Goal: Information Seeking & Learning: Check status

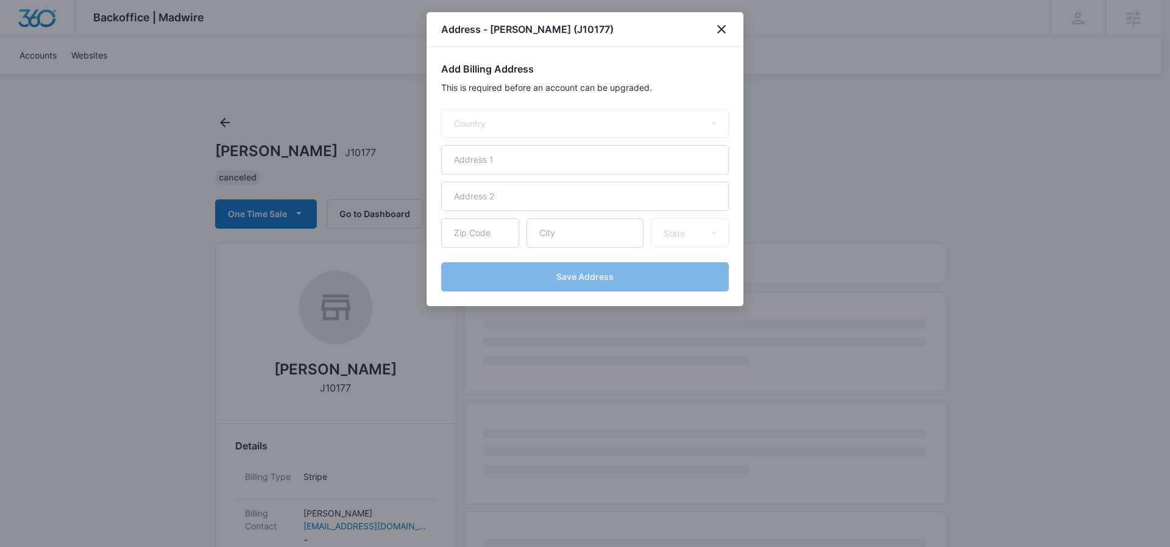
select select "US"
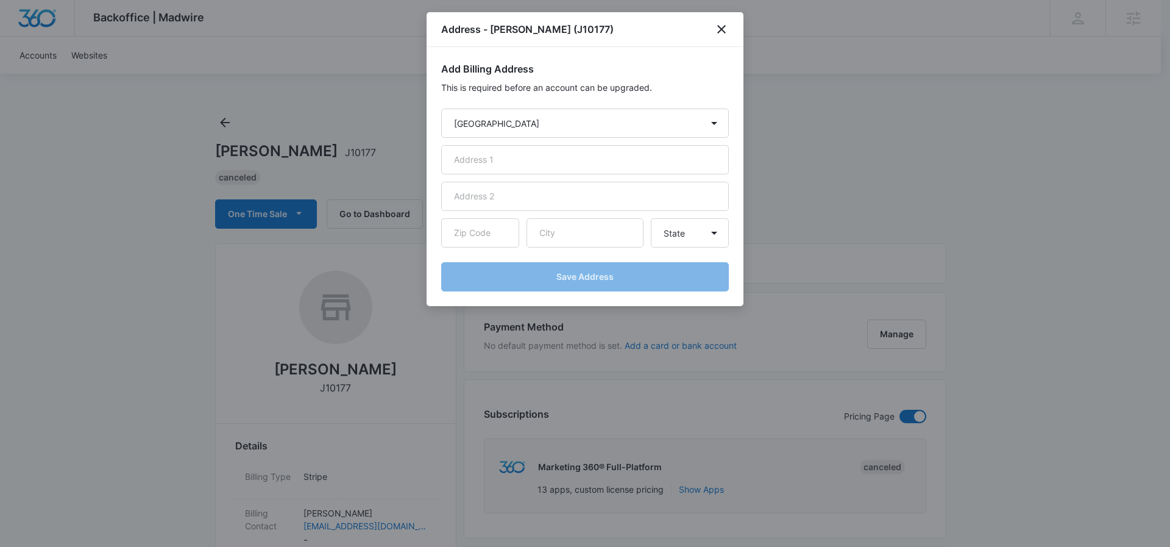
click at [242, 85] on div at bounding box center [585, 273] width 1170 height 547
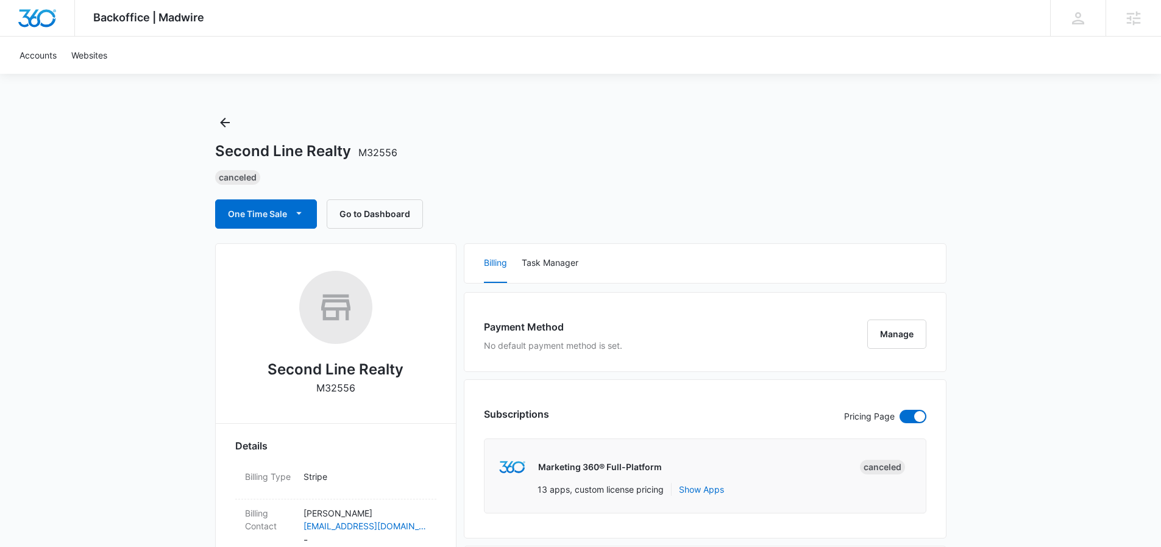
click at [315, 133] on div "Second Line Realty M32556 Canceled One Time Sale Go to Dashboard" at bounding box center [580, 171] width 731 height 116
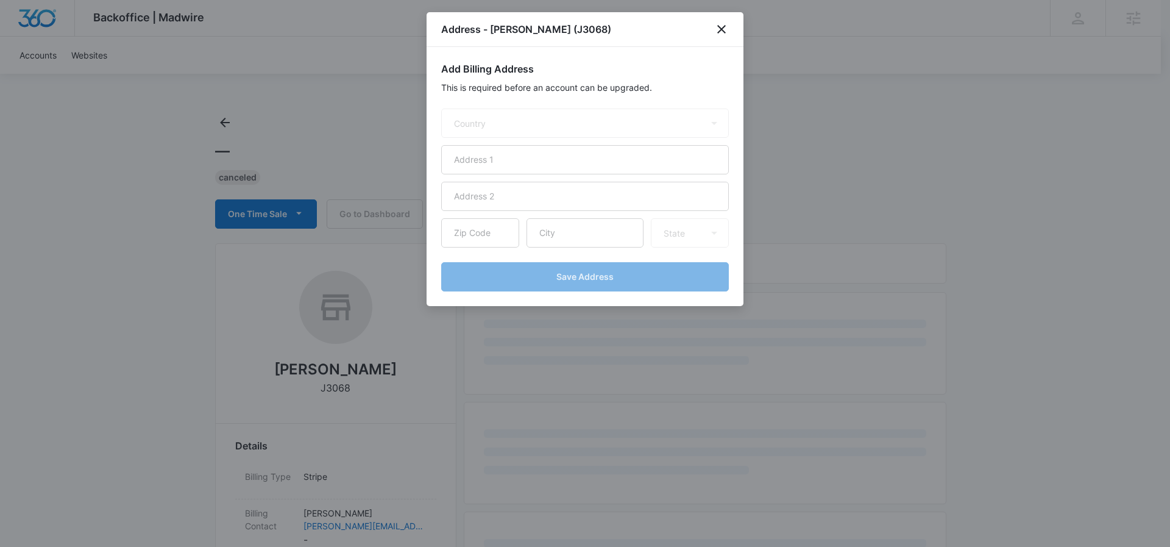
select select "US"
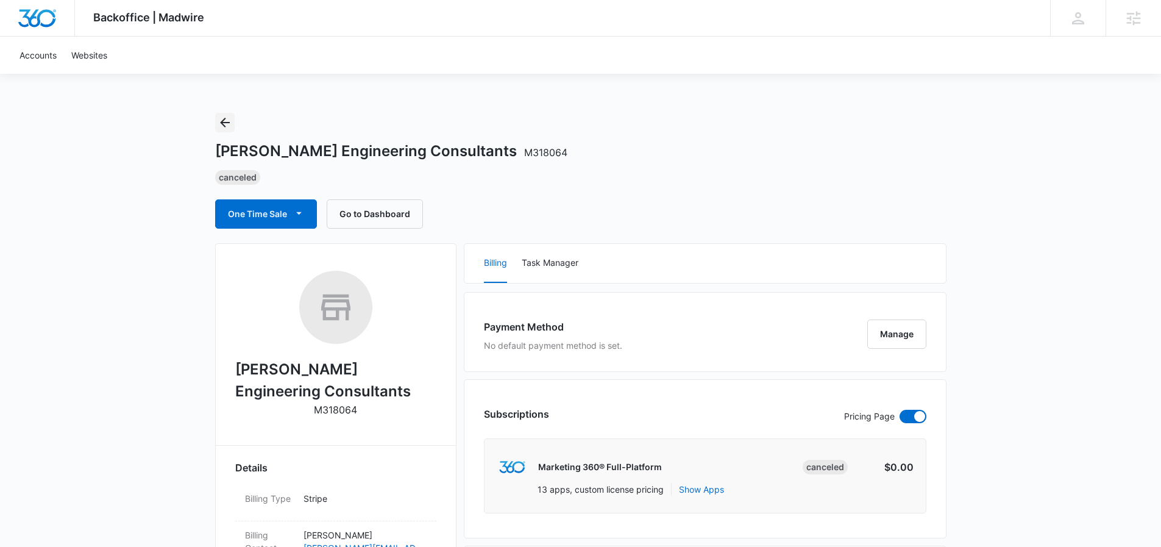
click at [232, 124] on button "Back" at bounding box center [225, 123] width 20 height 20
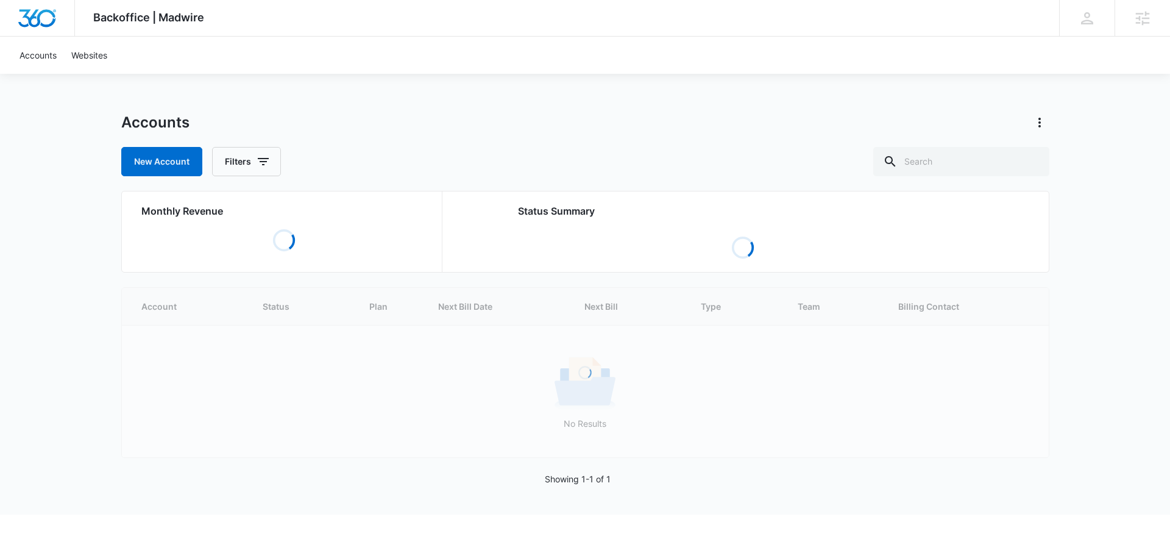
click at [969, 177] on div "Accounts New Account Filters Monthly Revenue Loading Status Summary Loading Loa…" at bounding box center [585, 314] width 928 height 402
click at [967, 162] on input "text" at bounding box center [961, 161] width 176 height 29
paste input "M63577"
type input "M63577"
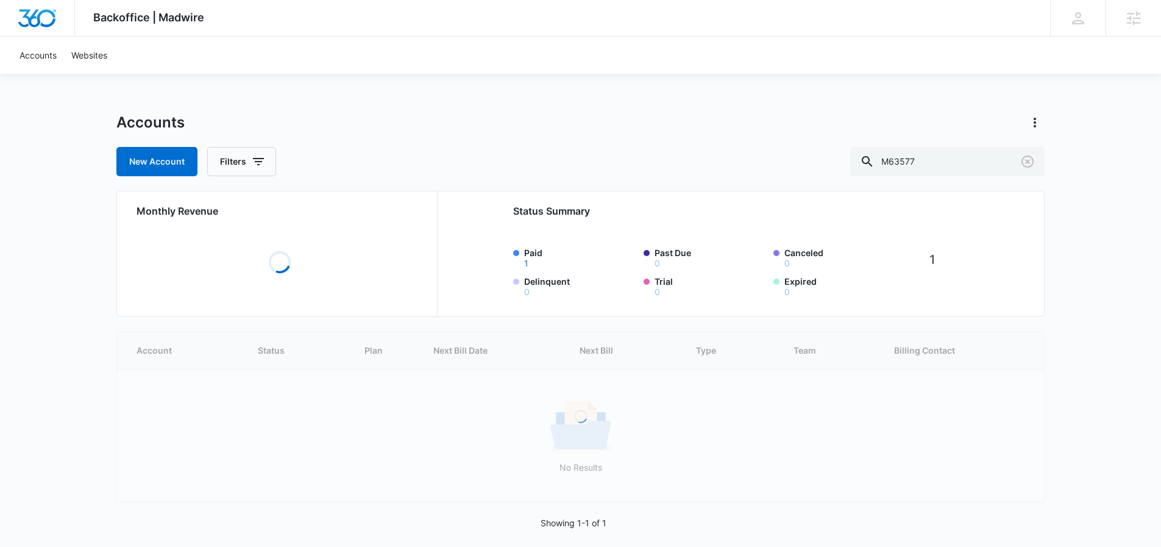
click at [246, 407] on div "Loading Account Status Plan Next Bill Date Next Bill Type Team Billing Contact …" at bounding box center [580, 416] width 928 height 171
click at [243, 404] on div "Loading Account Status Plan Next Bill Date Next Bill Type Team Billing Contact …" at bounding box center [580, 416] width 928 height 171
click at [244, 402] on div "Loading Account Status Plan Next Bill Date Next Bill Type Team Billing Contact …" at bounding box center [580, 416] width 928 height 171
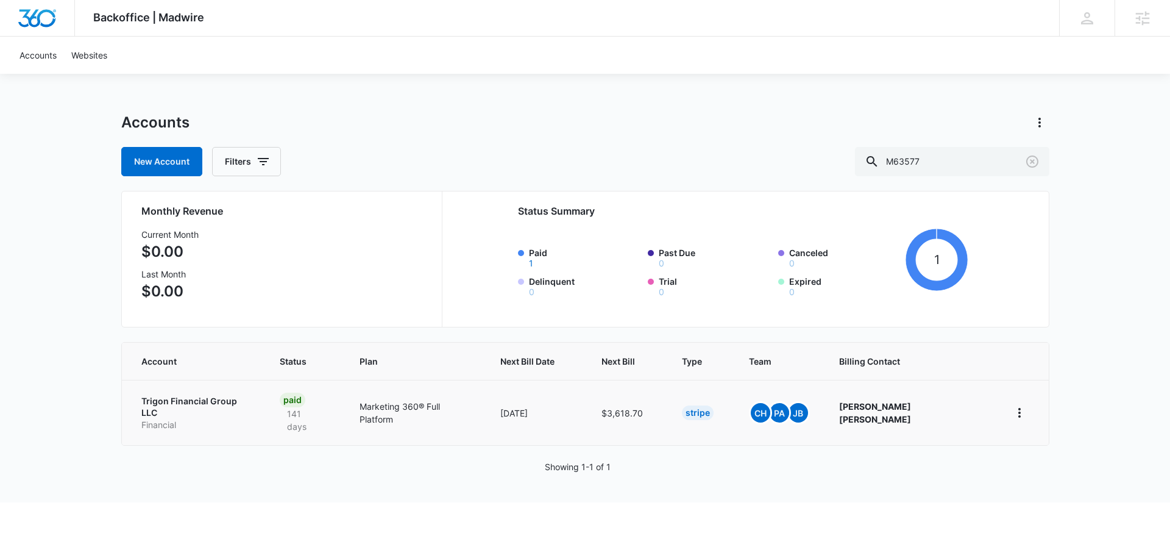
click at [207, 403] on p "Trigon Financial Group LLC" at bounding box center [196, 407] width 110 height 24
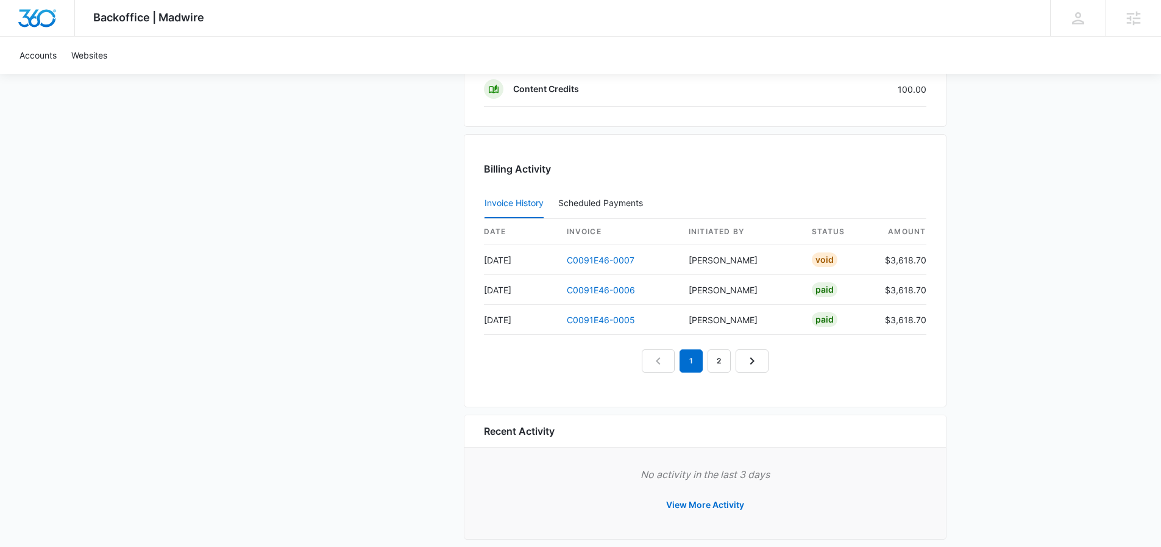
scroll to position [1123, 0]
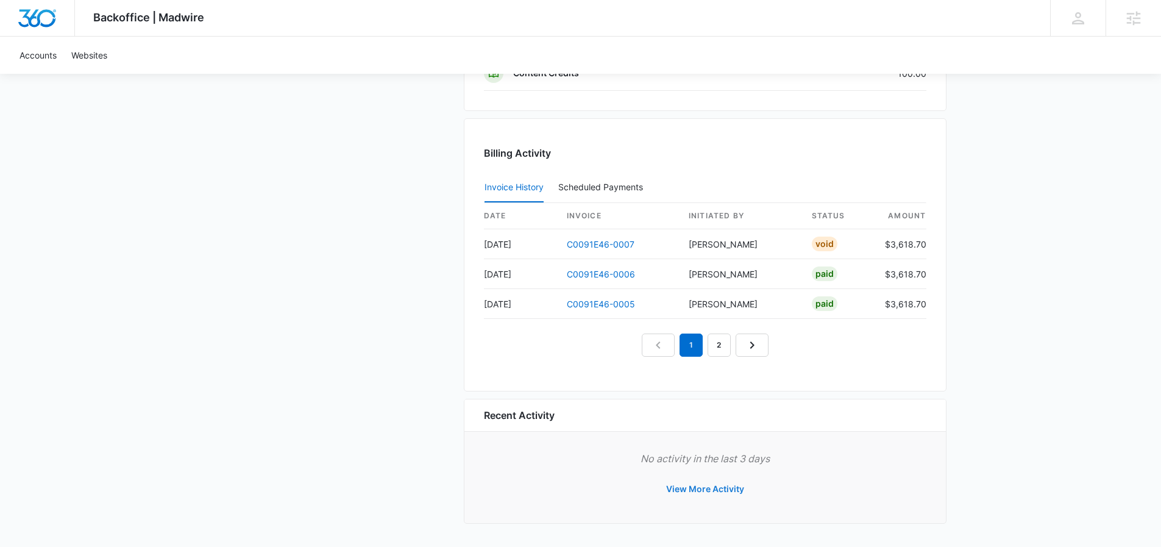
click at [698, 485] on button "View More Activity" at bounding box center [705, 488] width 102 height 29
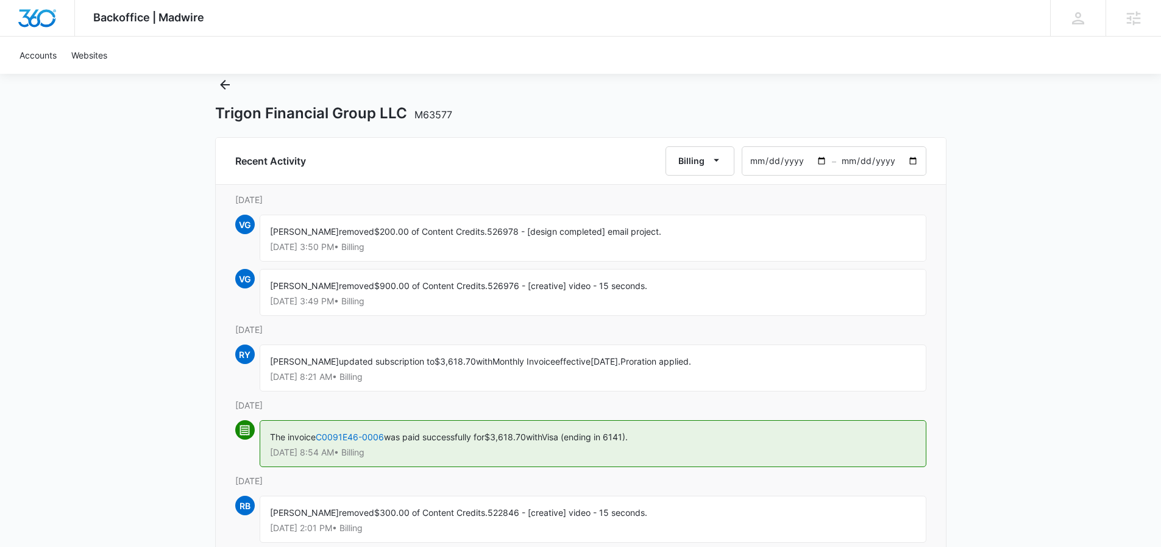
scroll to position [101, 0]
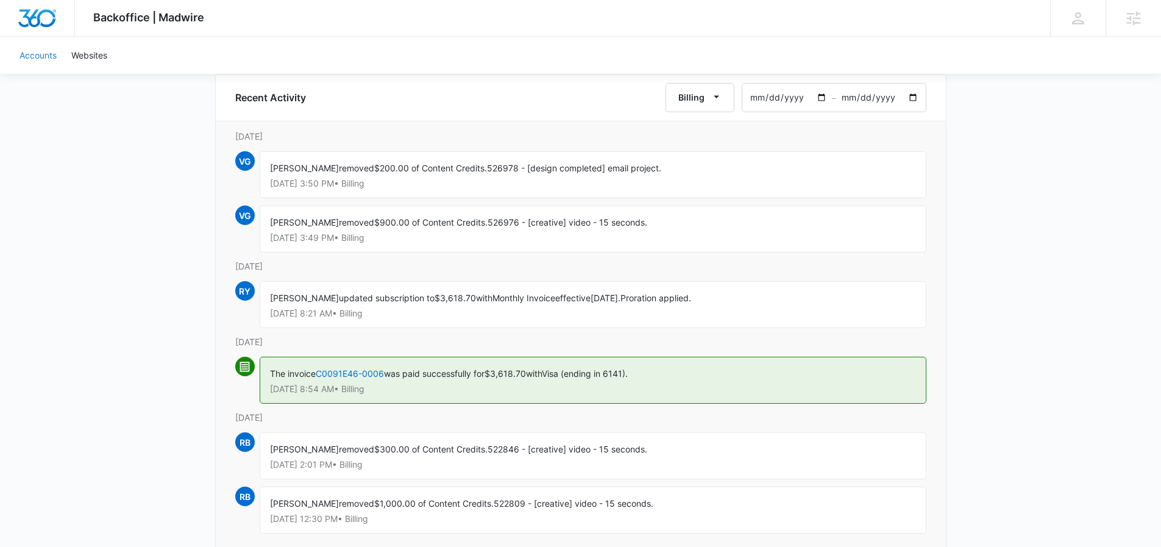
click at [28, 64] on link "Accounts" at bounding box center [38, 55] width 52 height 37
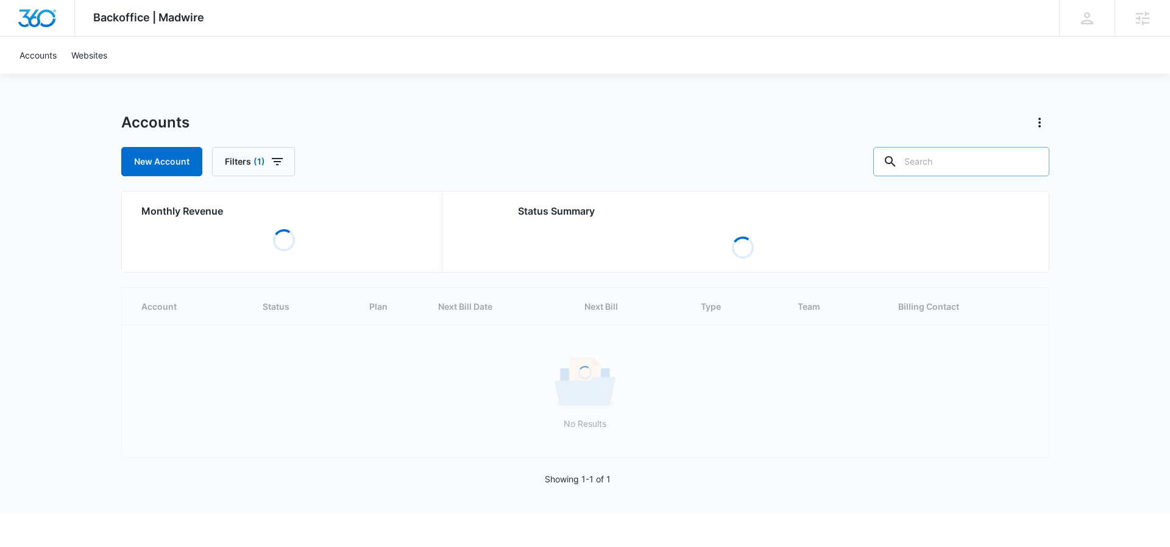
click at [1010, 172] on input "text" at bounding box center [961, 161] width 176 height 29
paste input "M51826"
type input "M51826"
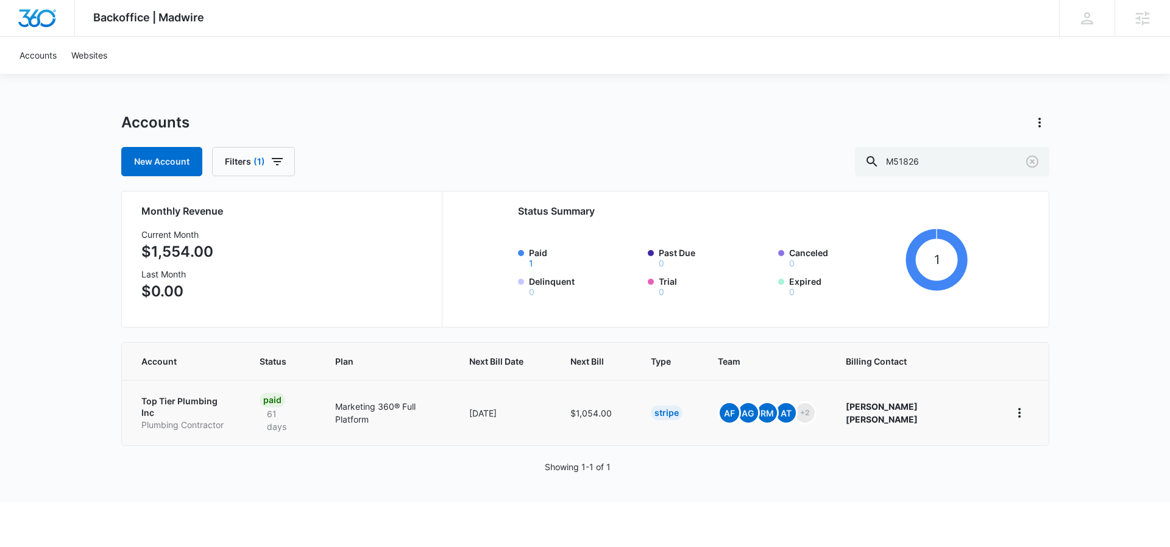
click at [200, 405] on p "Top Tier Plumbing Inc" at bounding box center [186, 407] width 90 height 24
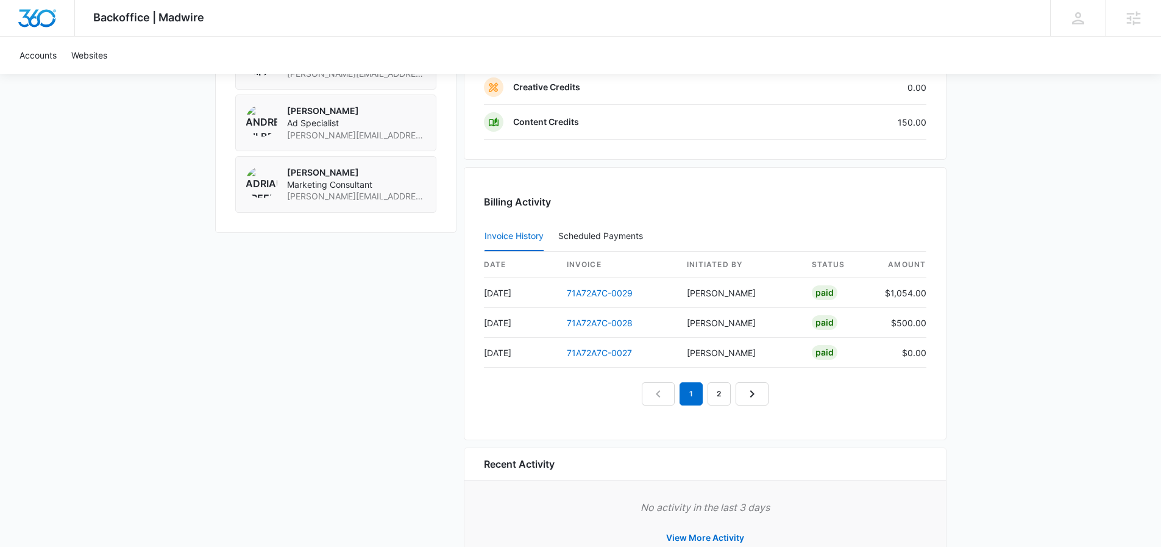
scroll to position [1172, 0]
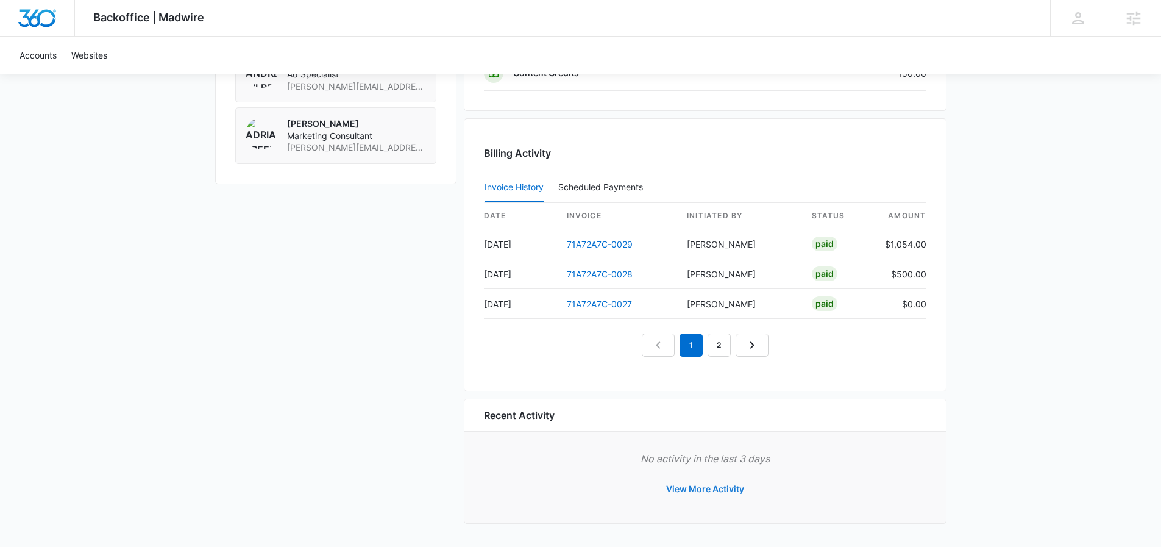
click at [718, 489] on button "View More Activity" at bounding box center [705, 488] width 102 height 29
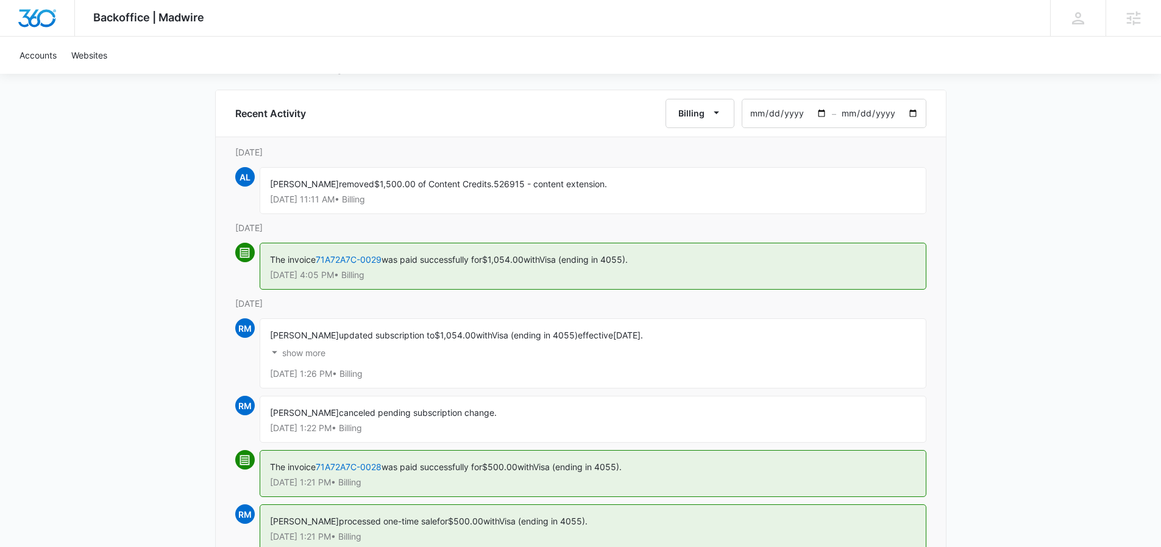
scroll to position [86, 0]
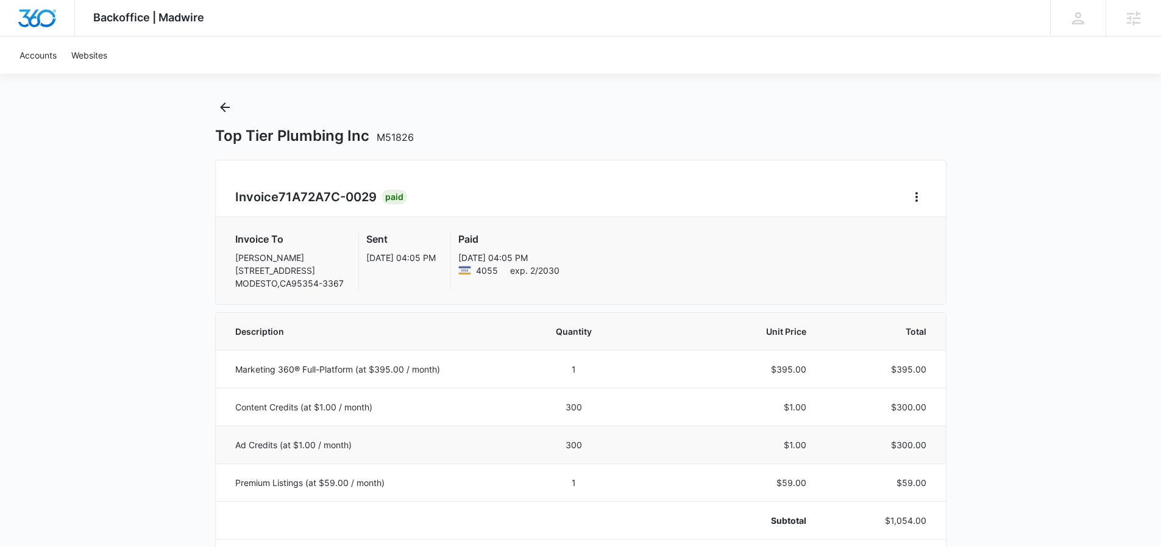
scroll to position [16, 0]
